Goal: Task Accomplishment & Management: Use online tool/utility

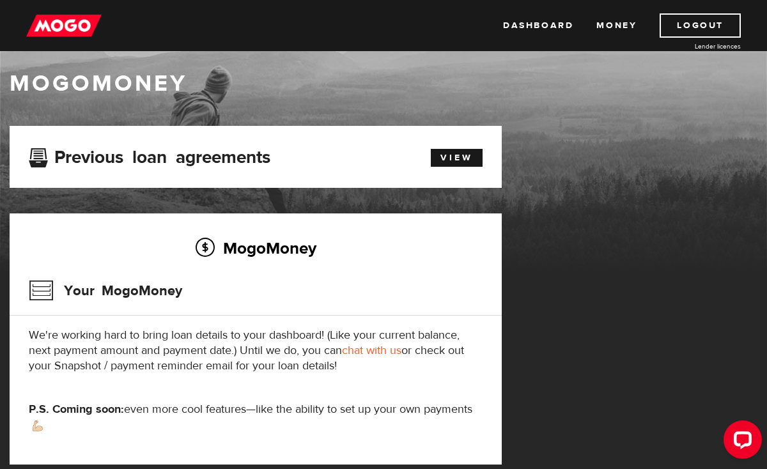
scroll to position [13, 0]
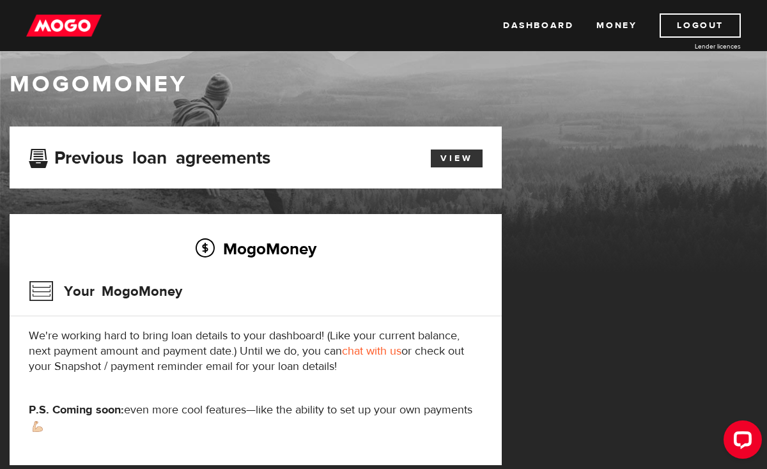
click at [470, 160] on link "View" at bounding box center [457, 159] width 52 height 18
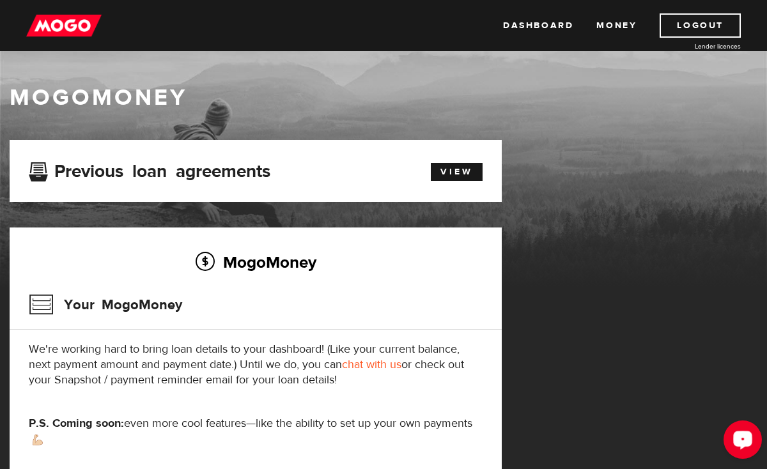
click at [744, 443] on icon "Open LiveChat chat widget" at bounding box center [743, 440] width 12 height 8
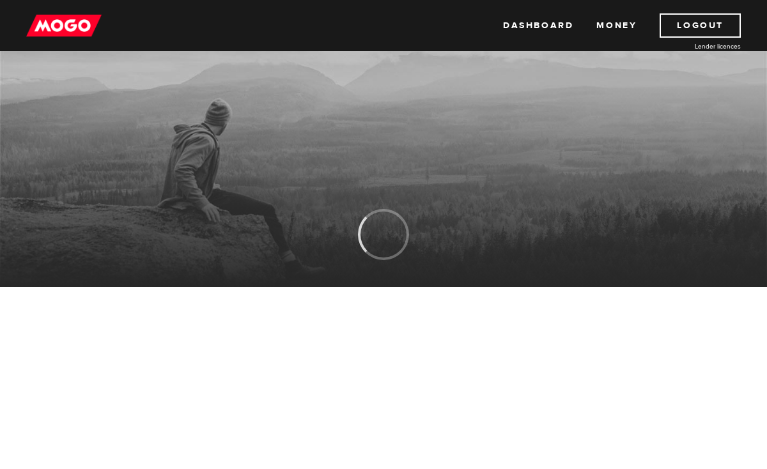
scroll to position [13, 0]
